Goal: Task Accomplishment & Management: Manage account settings

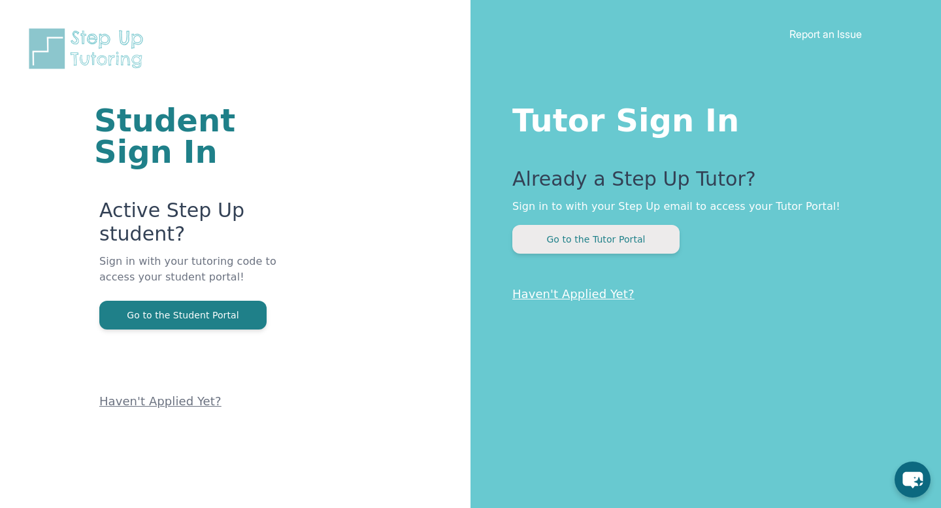
click at [579, 240] on button "Go to the Tutor Portal" at bounding box center [596, 239] width 167 height 29
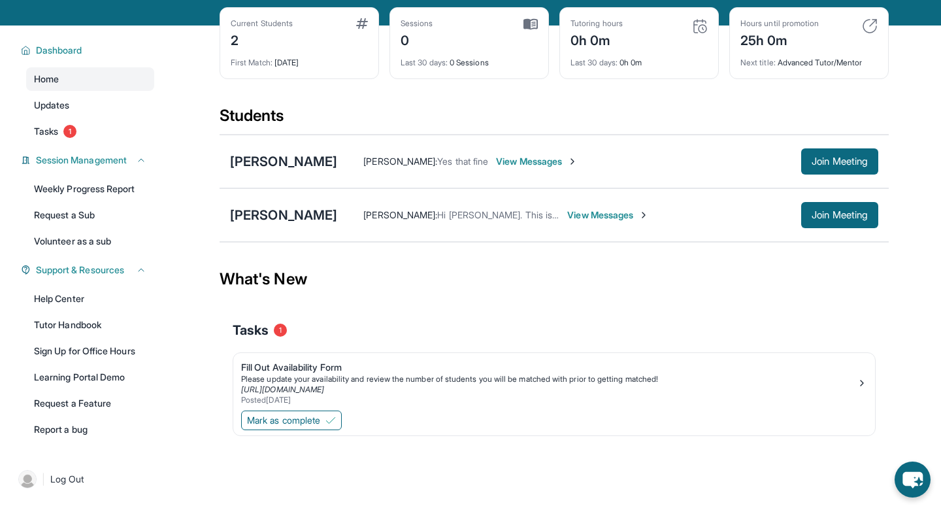
scroll to position [84, 0]
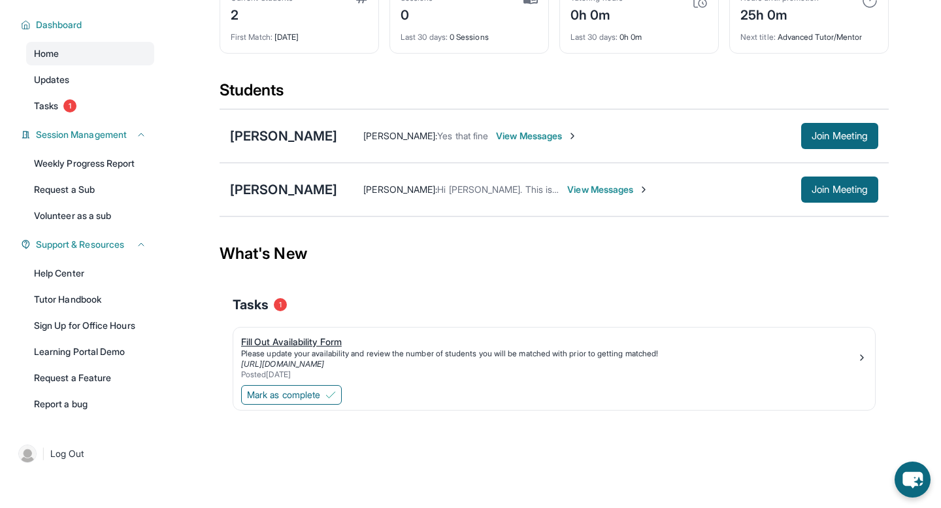
click at [330, 343] on div "Fill Out Availability Form" at bounding box center [549, 341] width 616 height 13
click at [333, 393] on img at bounding box center [331, 395] width 10 height 10
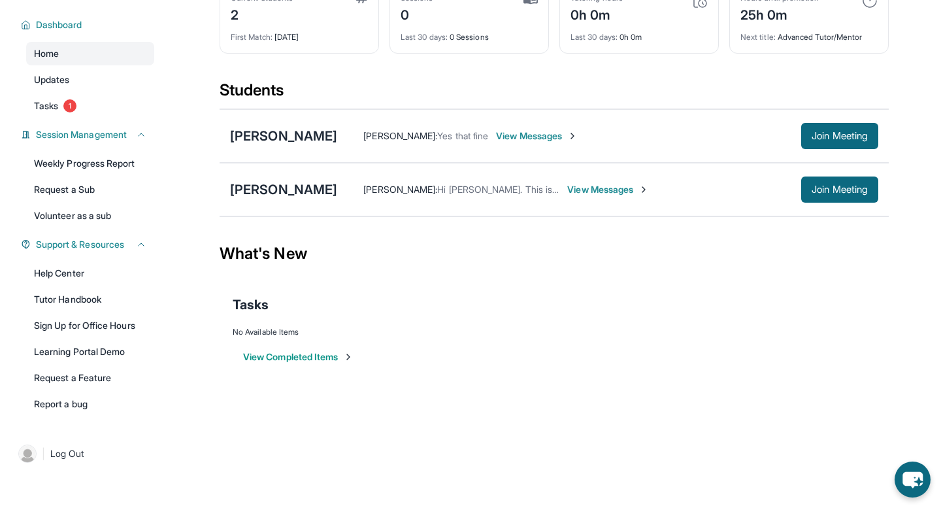
click at [346, 357] on button "View Completed Items" at bounding box center [298, 356] width 110 height 13
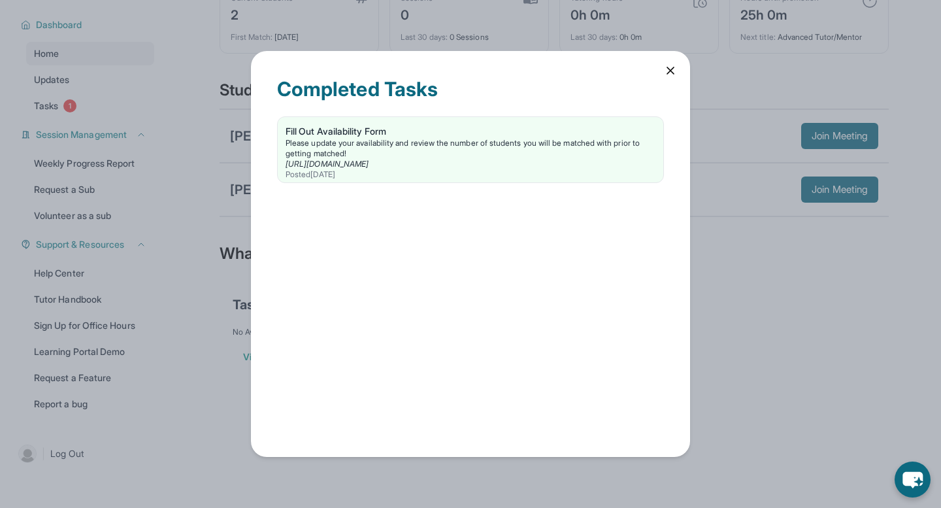
click at [670, 71] on icon at bounding box center [670, 70] width 13 height 13
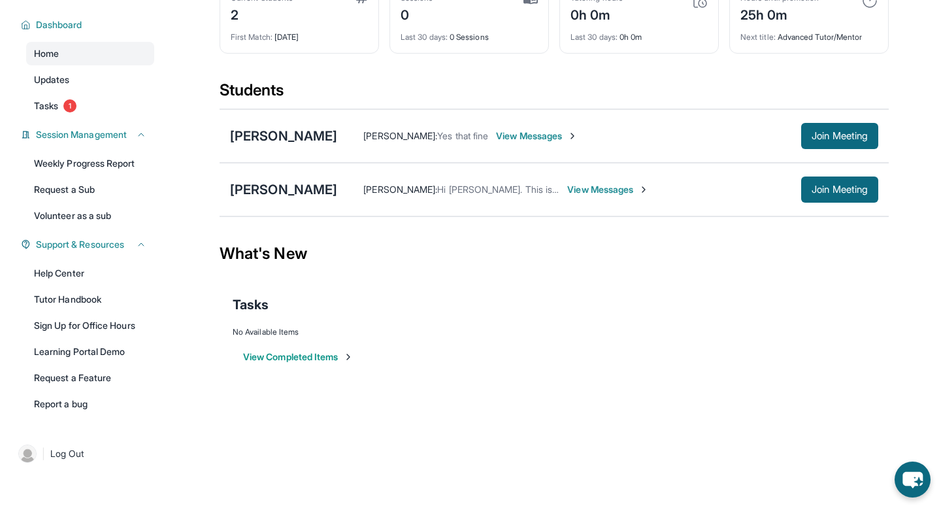
scroll to position [0, 0]
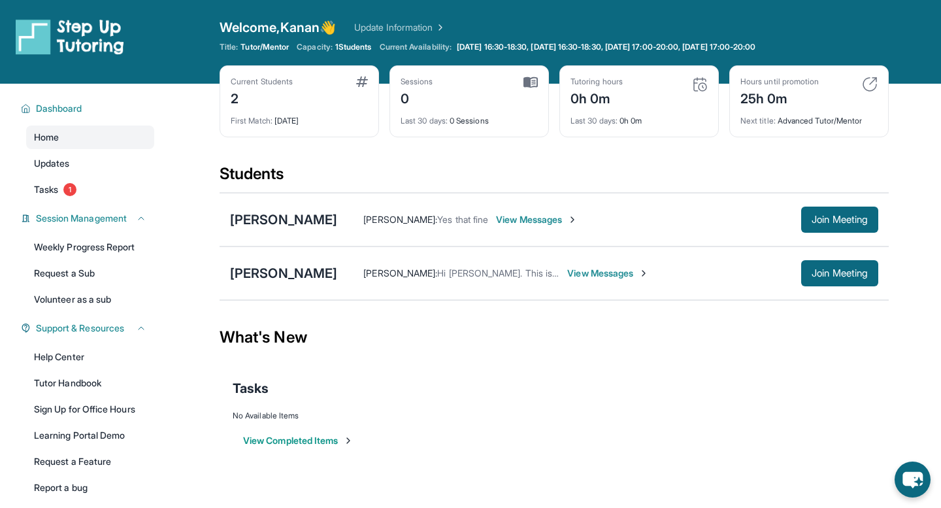
click at [496, 218] on span "View Messages" at bounding box center [537, 219] width 82 height 13
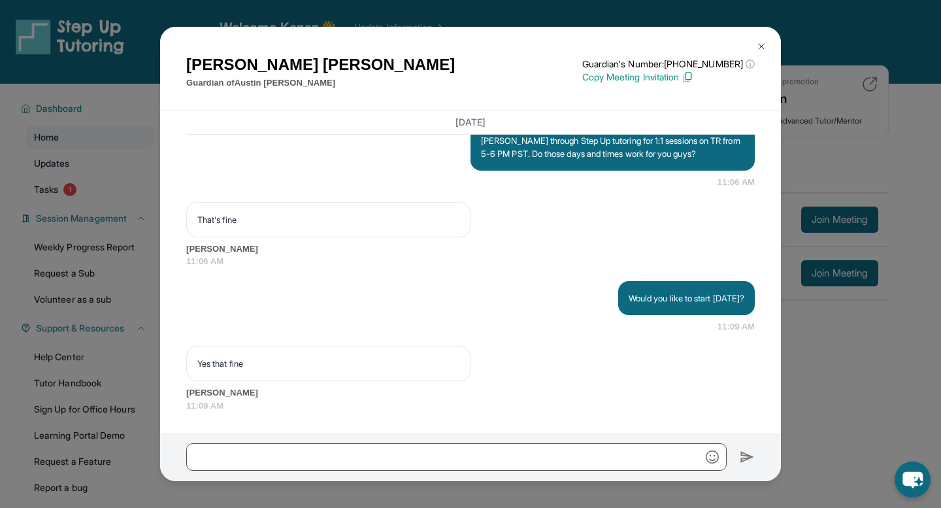
scroll to position [1072, 0]
click at [343, 452] on input "text" at bounding box center [456, 456] width 541 height 27
type input "*"
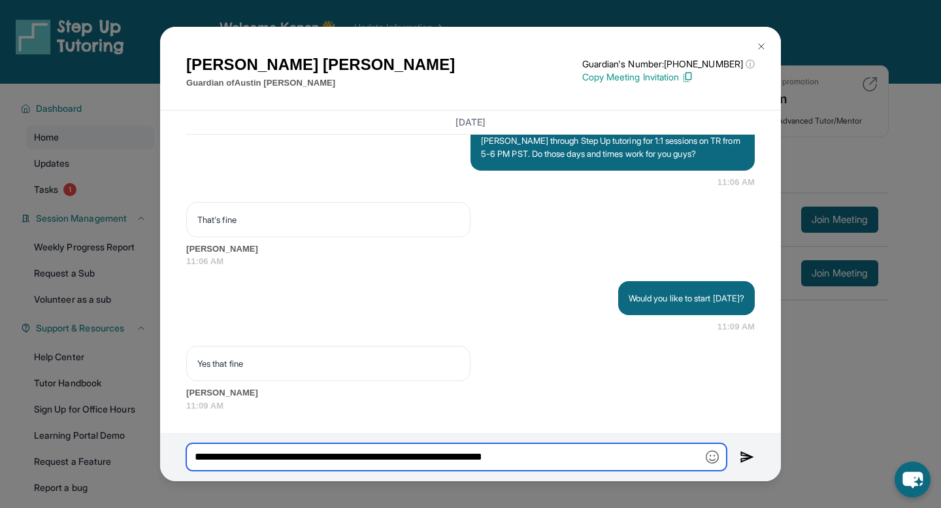
type input "**********"
click at [745, 458] on img at bounding box center [747, 457] width 15 height 16
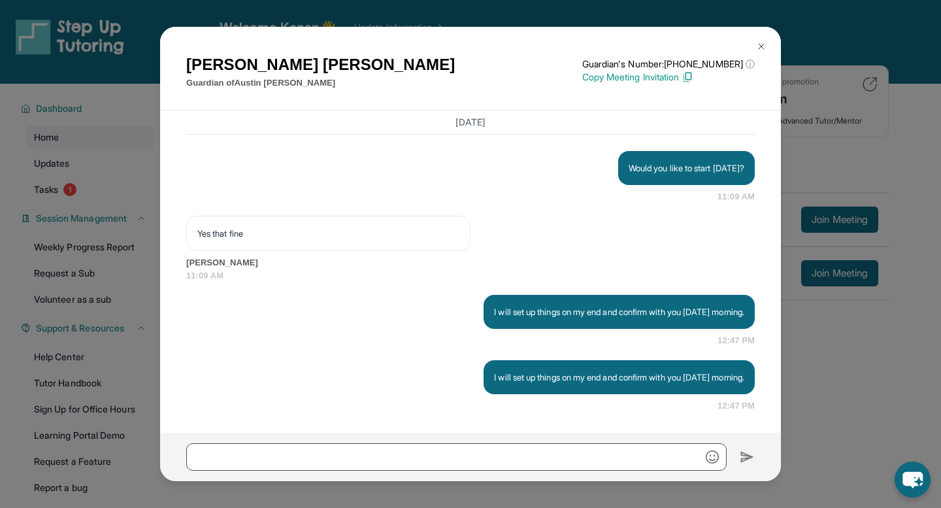
scroll to position [1151, 0]
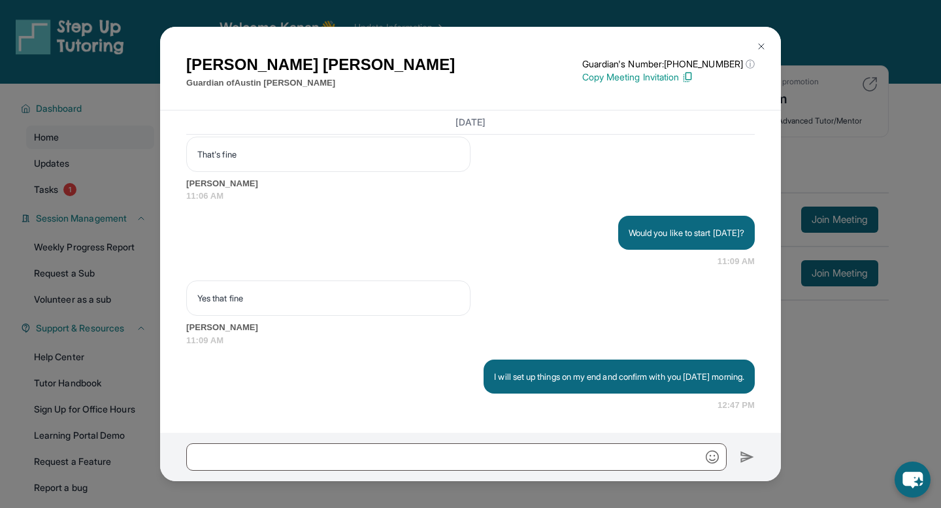
click at [761, 50] on img at bounding box center [761, 46] width 10 height 10
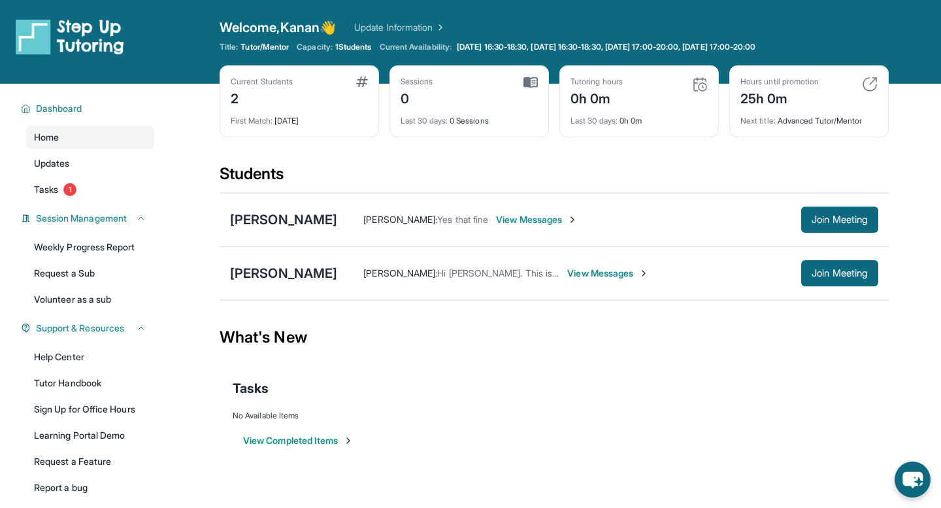
drag, startPoint x: 790, startPoint y: 237, endPoint x: 720, endPoint y: 239, distance: 69.3
click at [777, 237] on div "Austin Guzman Martha Macias : Yes that fine View Messages Join Meeting" at bounding box center [554, 220] width 669 height 54
click at [536, 220] on span "View Messages" at bounding box center [537, 219] width 82 height 13
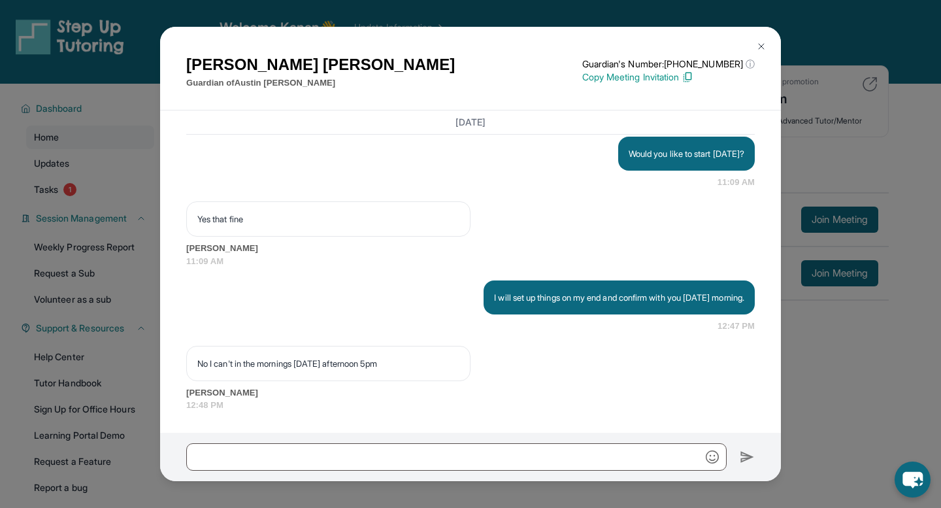
scroll to position [1230, 0]
click at [450, 456] on input "text" at bounding box center [456, 456] width 541 height 27
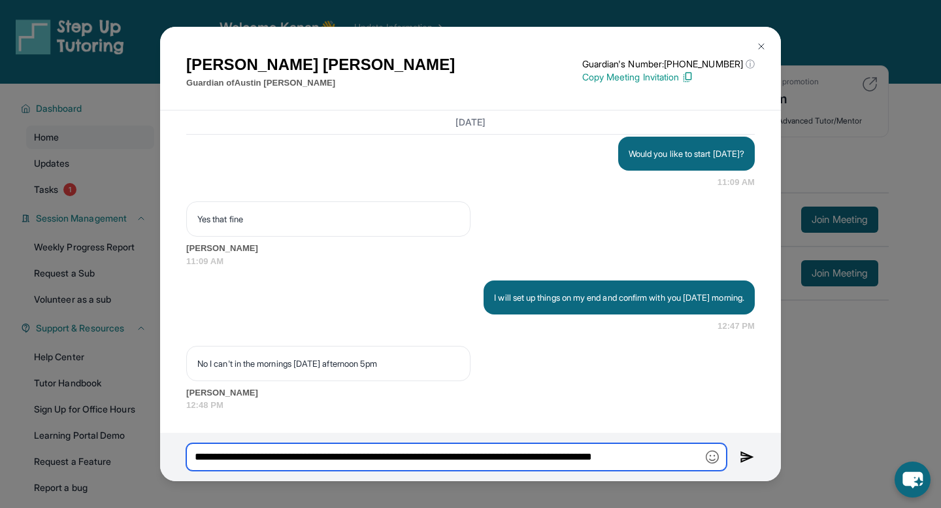
scroll to position [0, 0]
type input "**********"
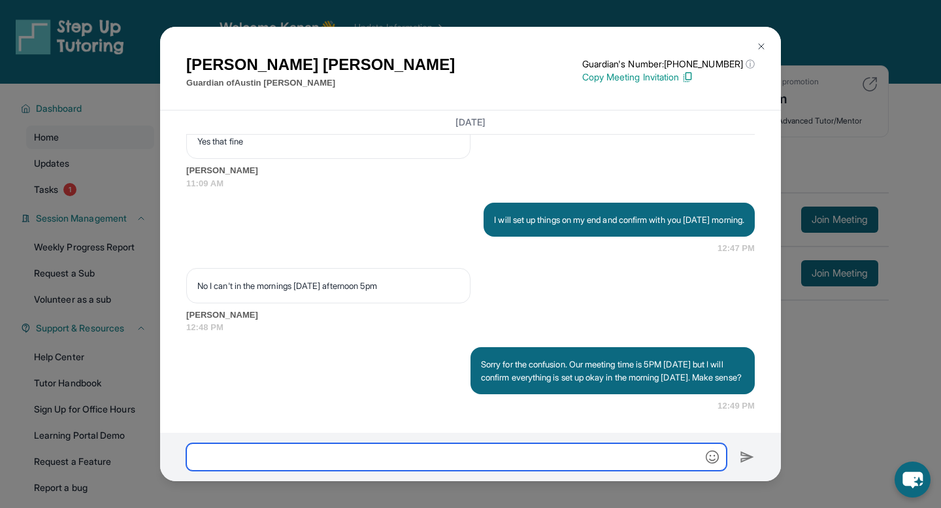
scroll to position [1321, 0]
click at [762, 48] on img at bounding box center [761, 46] width 10 height 10
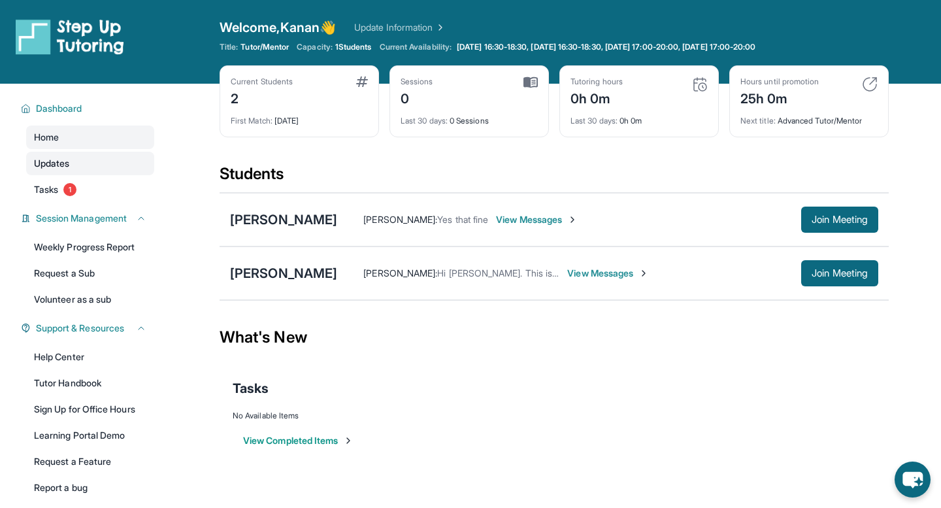
click at [55, 173] on link "Updates" at bounding box center [90, 164] width 128 height 24
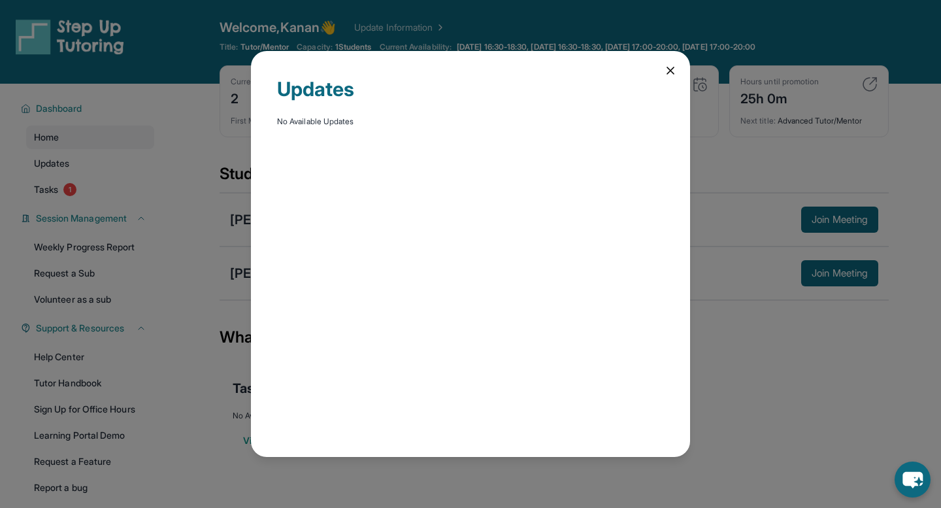
click at [53, 192] on div "Updates No Available Updates" at bounding box center [470, 254] width 941 height 508
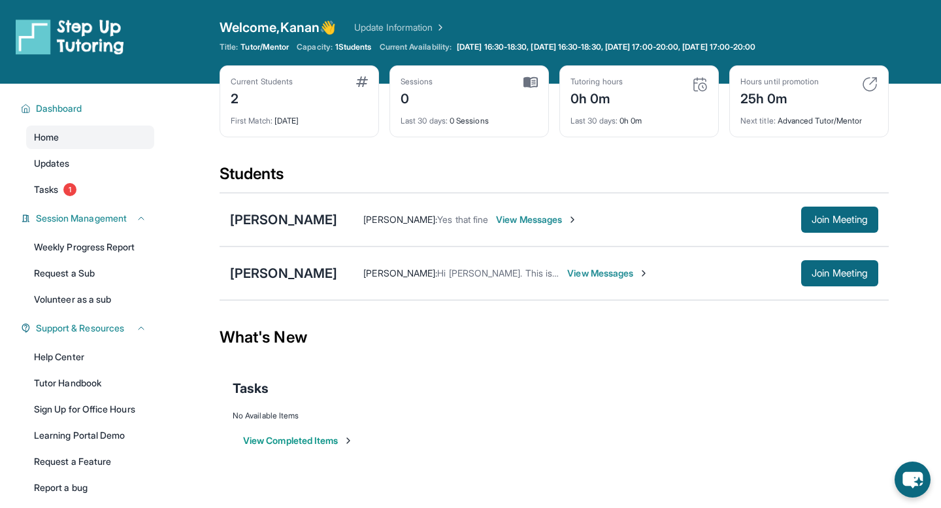
click at [53, 192] on span "Tasks" at bounding box center [46, 189] width 24 height 13
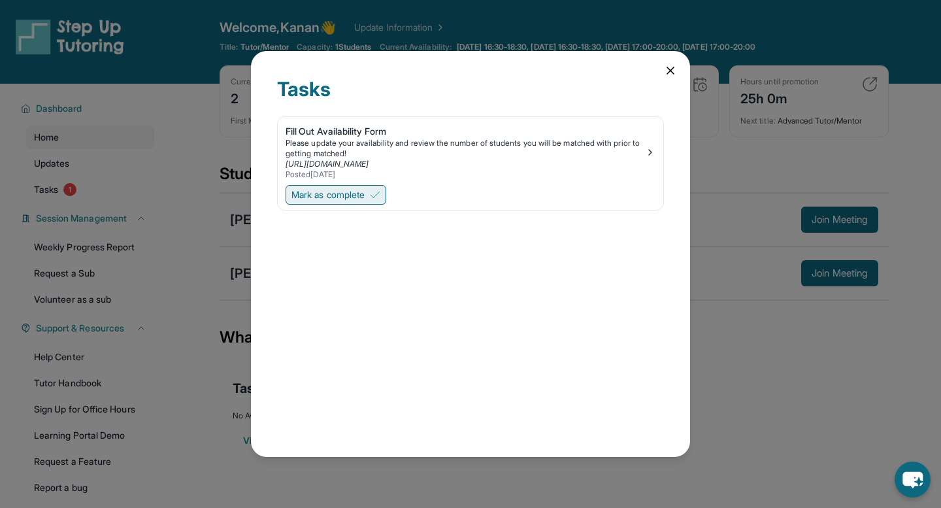
click at [354, 194] on span "Mark as complete" at bounding box center [328, 194] width 73 height 13
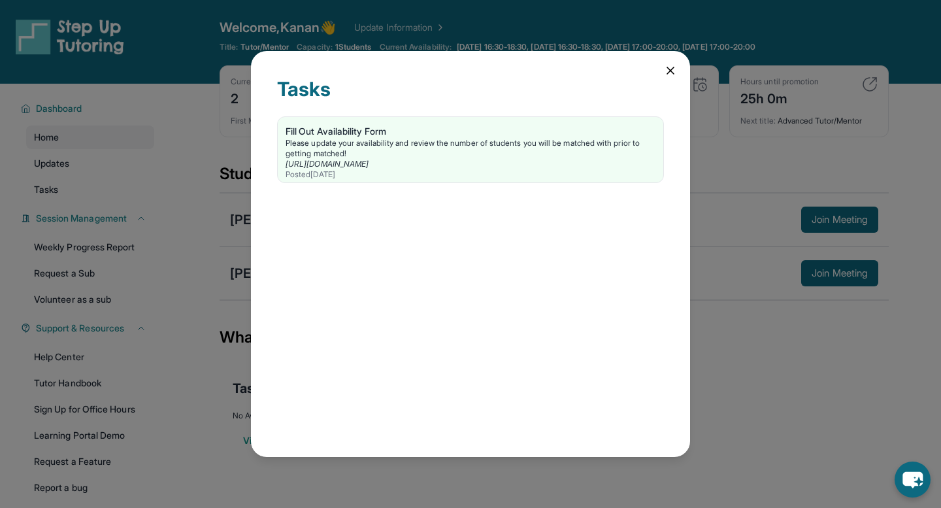
click at [673, 67] on icon at bounding box center [671, 70] width 7 height 7
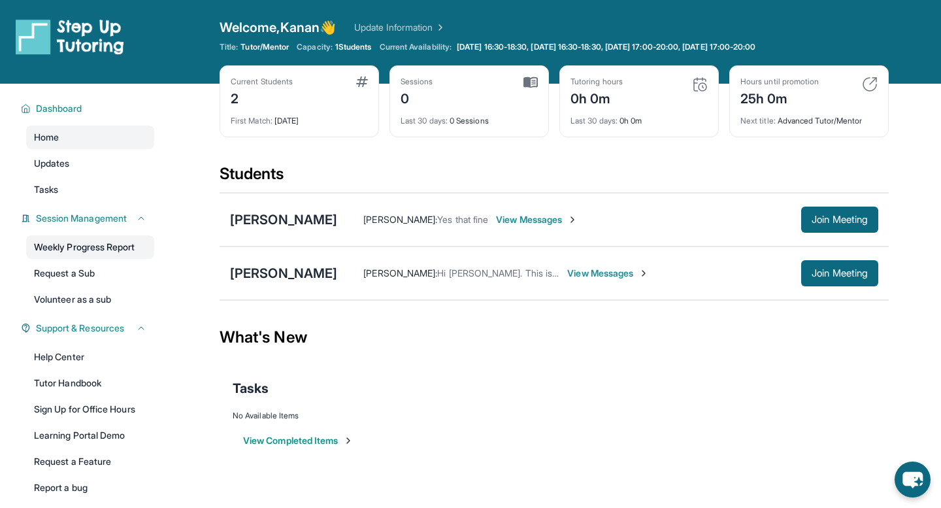
click at [98, 248] on link "Weekly Progress Report" at bounding box center [90, 247] width 128 height 24
click at [95, 382] on link "Tutor Handbook" at bounding box center [90, 383] width 128 height 24
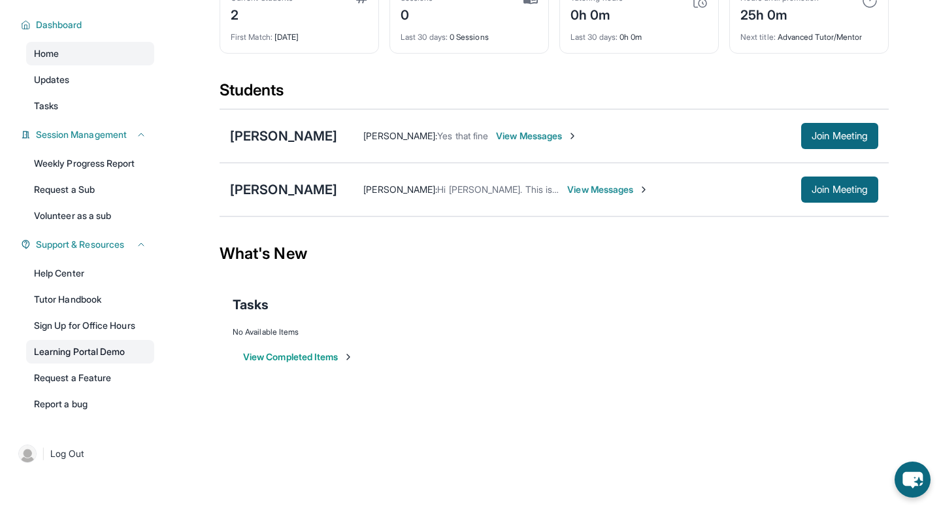
click at [84, 352] on link "Learning Portal Demo" at bounding box center [90, 352] width 128 height 24
click at [84, 454] on span "Log Out" at bounding box center [67, 453] width 34 height 13
